Goal: Navigation & Orientation: Find specific page/section

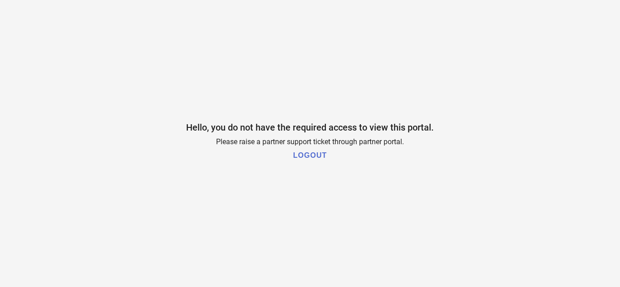
click at [313, 152] on h1 "LOGOUT" at bounding box center [310, 156] width 34 height 8
click at [486, 112] on div "Hello, you do not have the required access to view this portal. Please raise a …" at bounding box center [310, 143] width 620 height 287
